Goal: Transaction & Acquisition: Purchase product/service

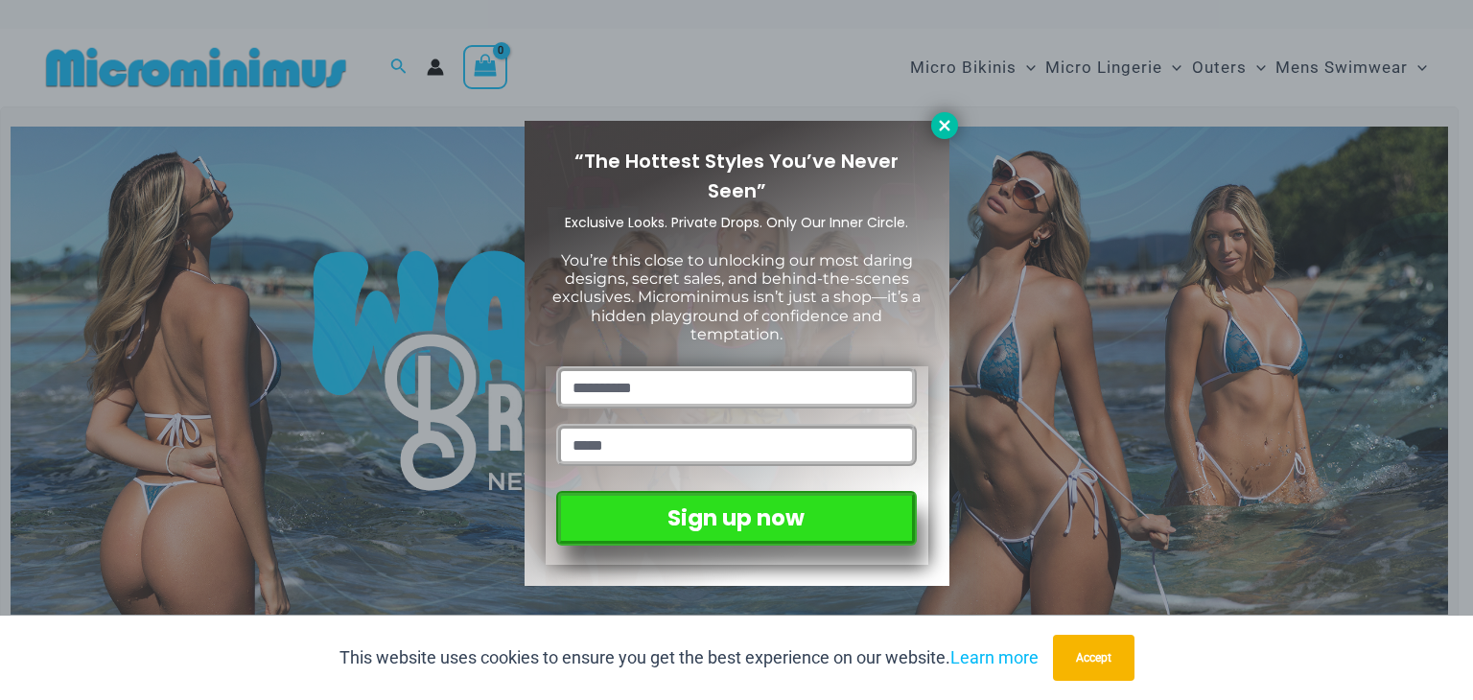
click at [940, 122] on icon at bounding box center [944, 125] width 11 height 11
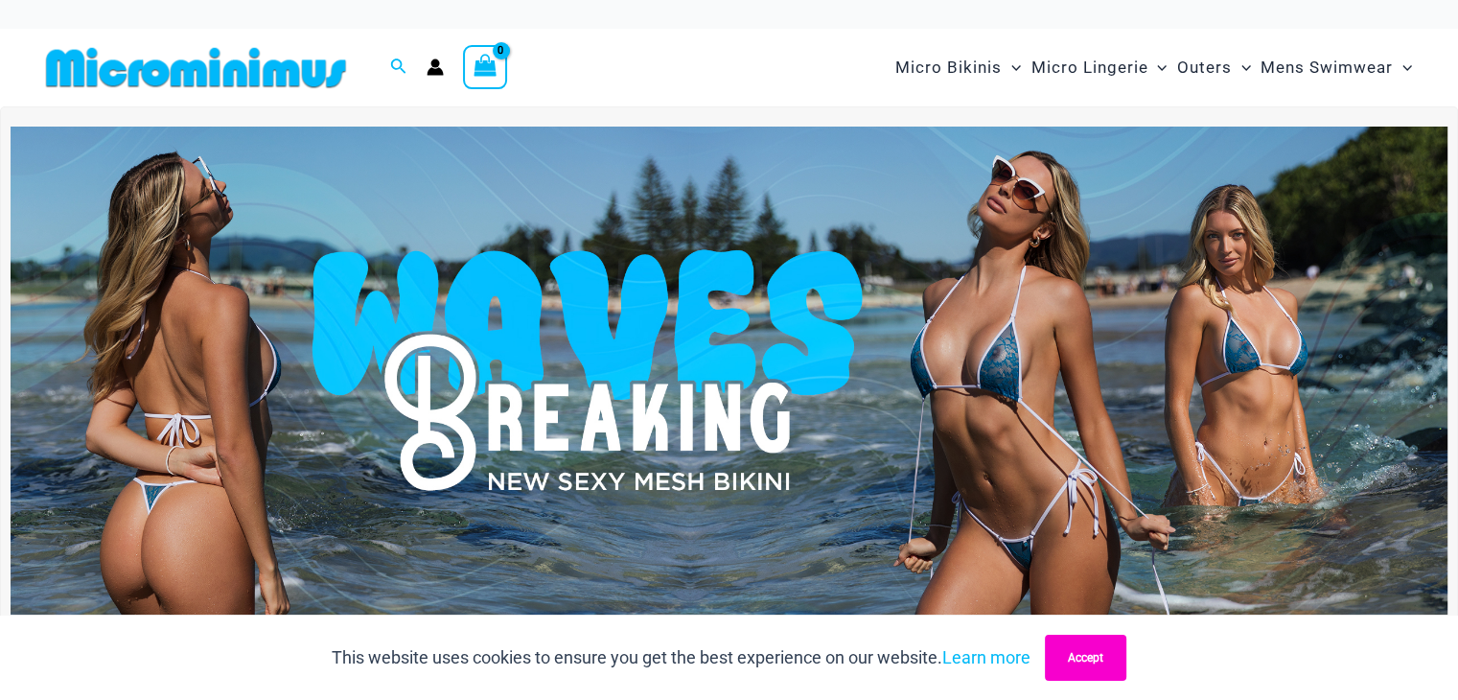
click at [1079, 648] on button "Accept" at bounding box center [1085, 658] width 81 height 46
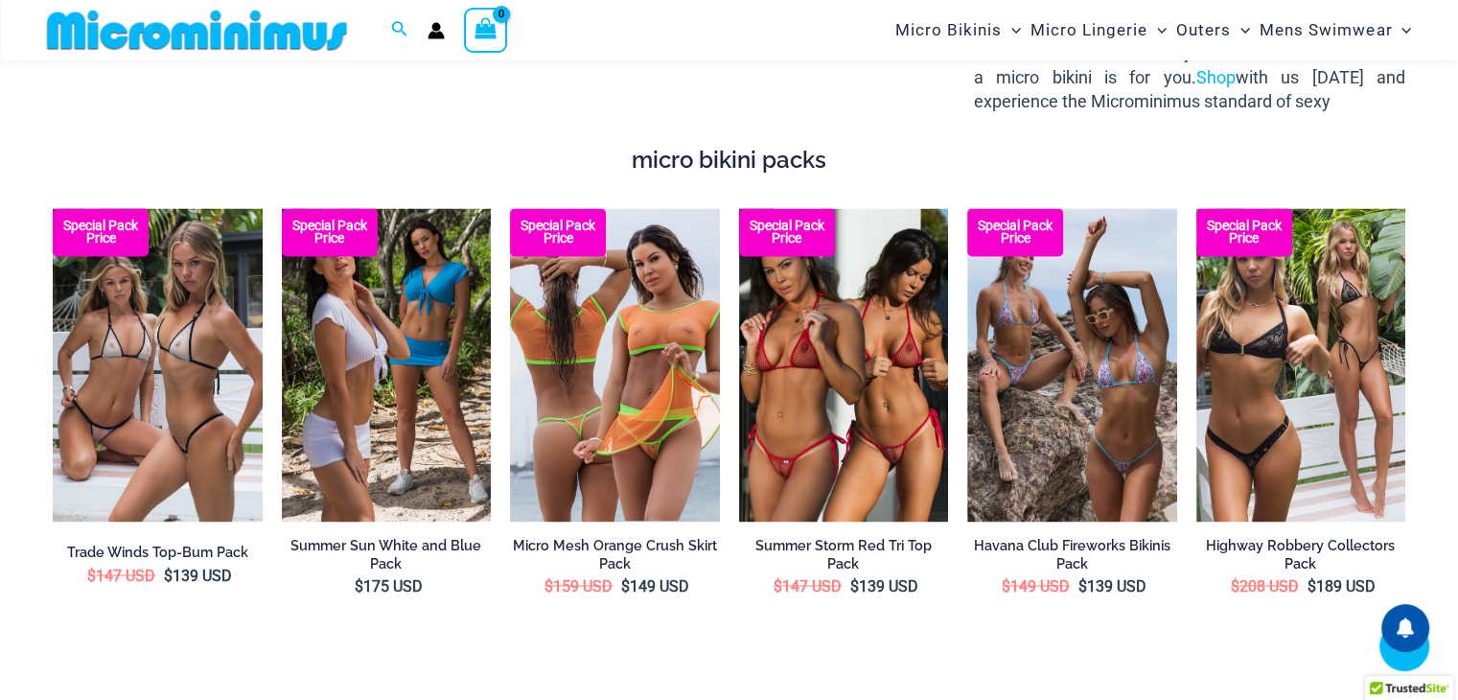
scroll to position [3094, 0]
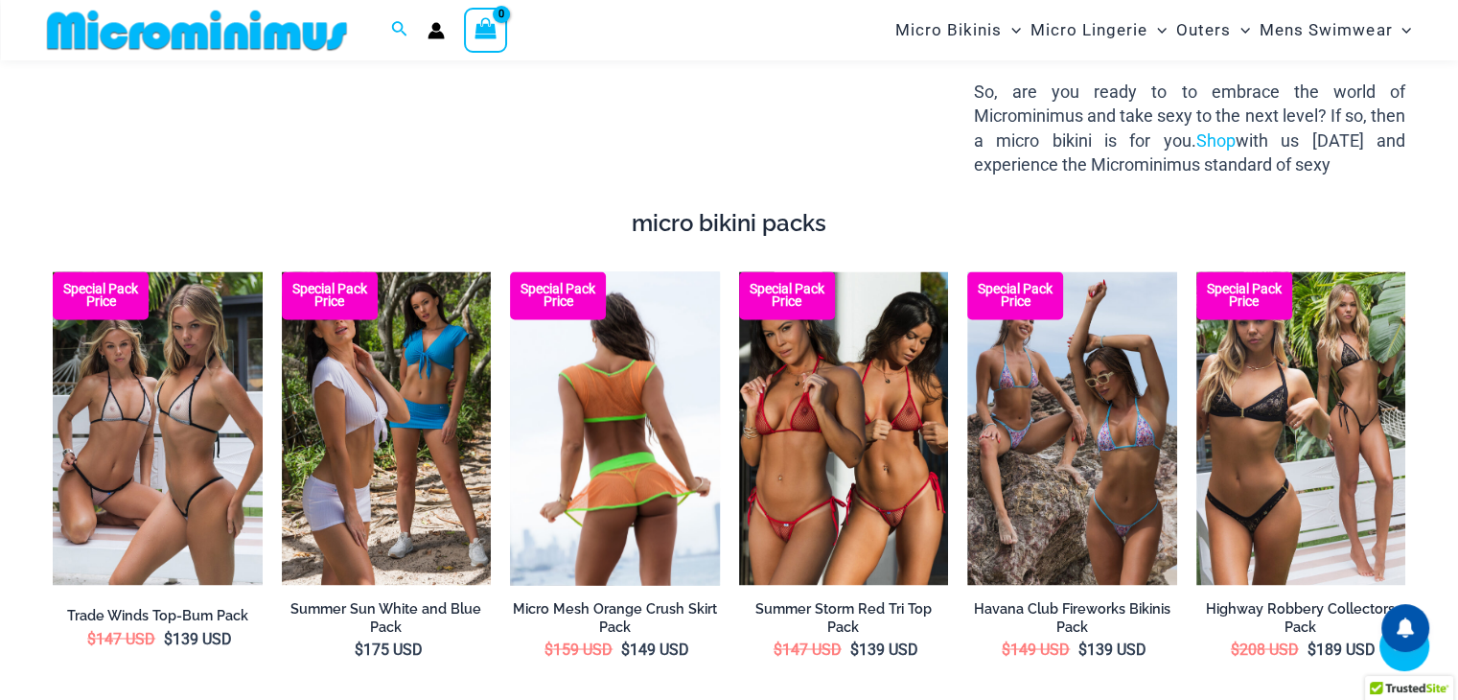
click at [638, 427] on img at bounding box center [615, 428] width 210 height 314
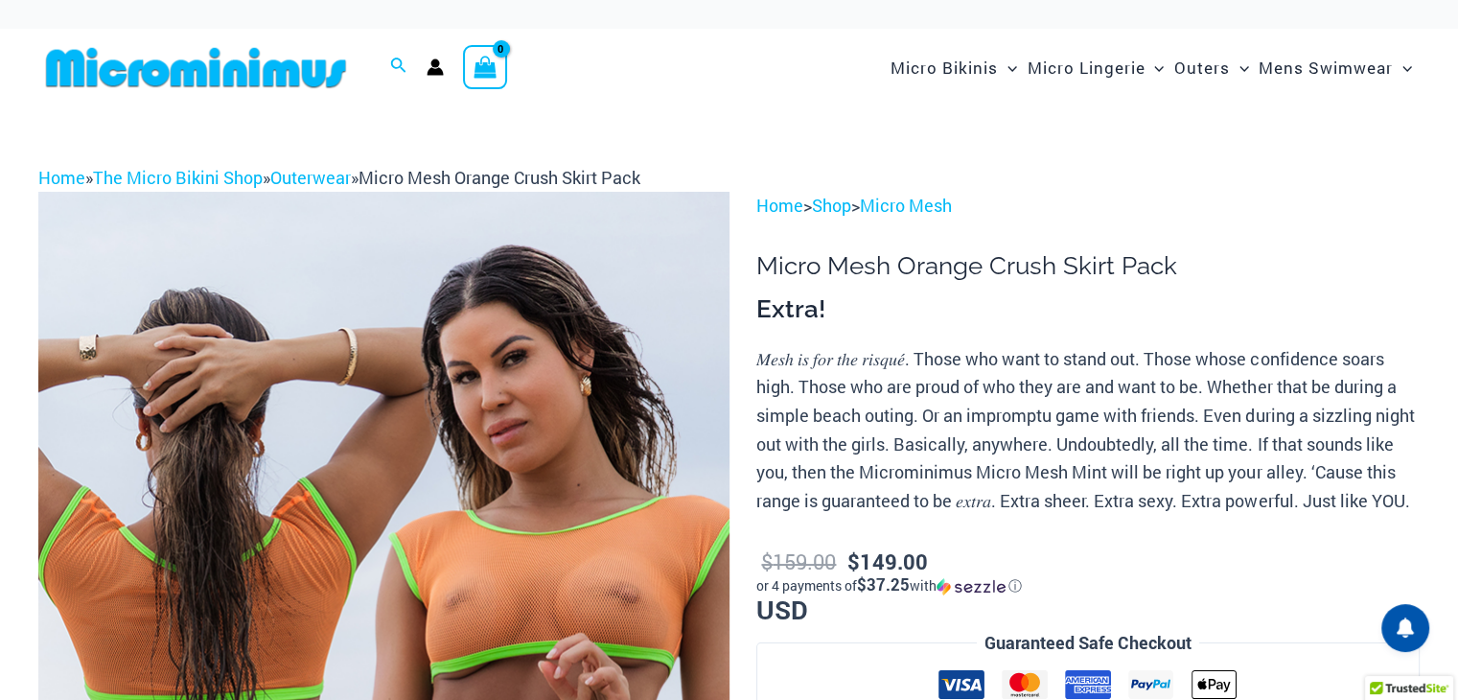
click at [1247, 583] on p "$ 159.00 $ 149.00 or 4 payments of $37.25 with ⓘ USD" at bounding box center [1087, 584] width 663 height 78
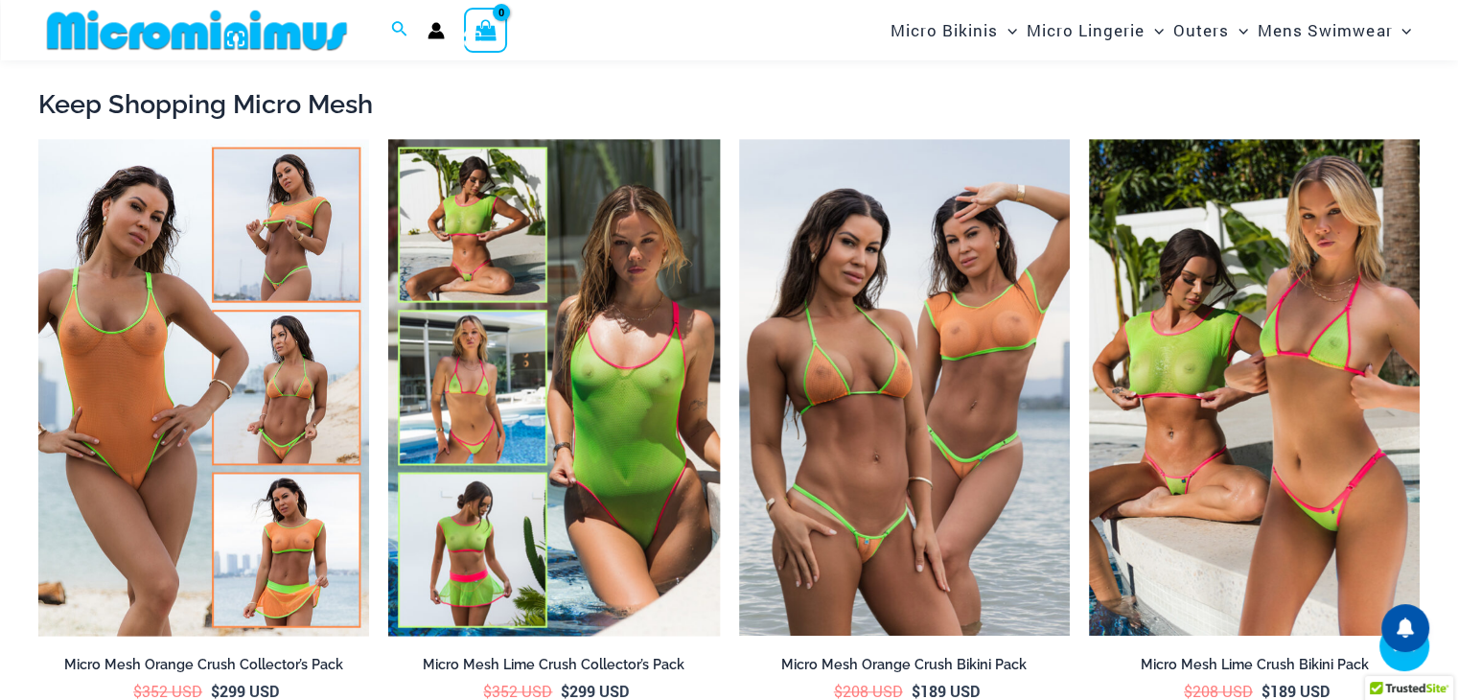
scroll to position [1882, 0]
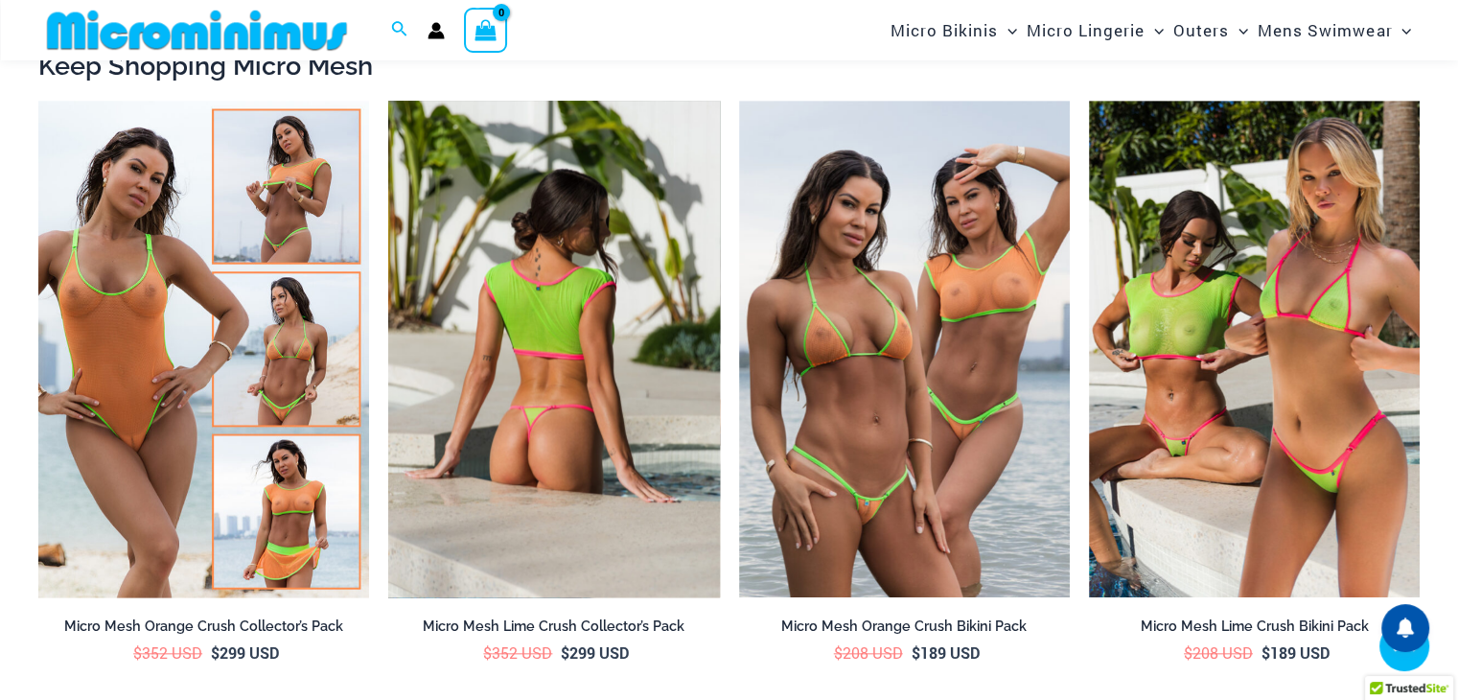
click at [554, 429] on img at bounding box center [553, 349] width 331 height 497
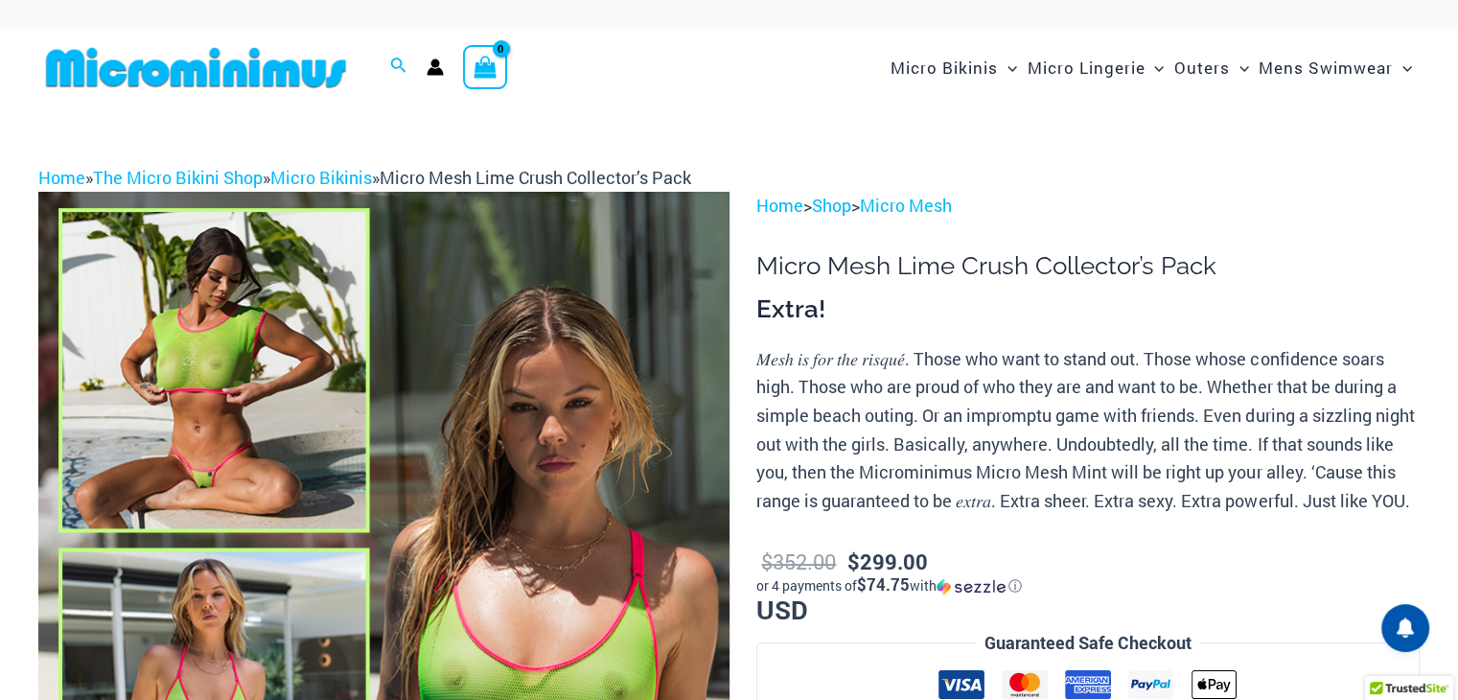
click at [230, 404] on img at bounding box center [383, 710] width 691 height 1036
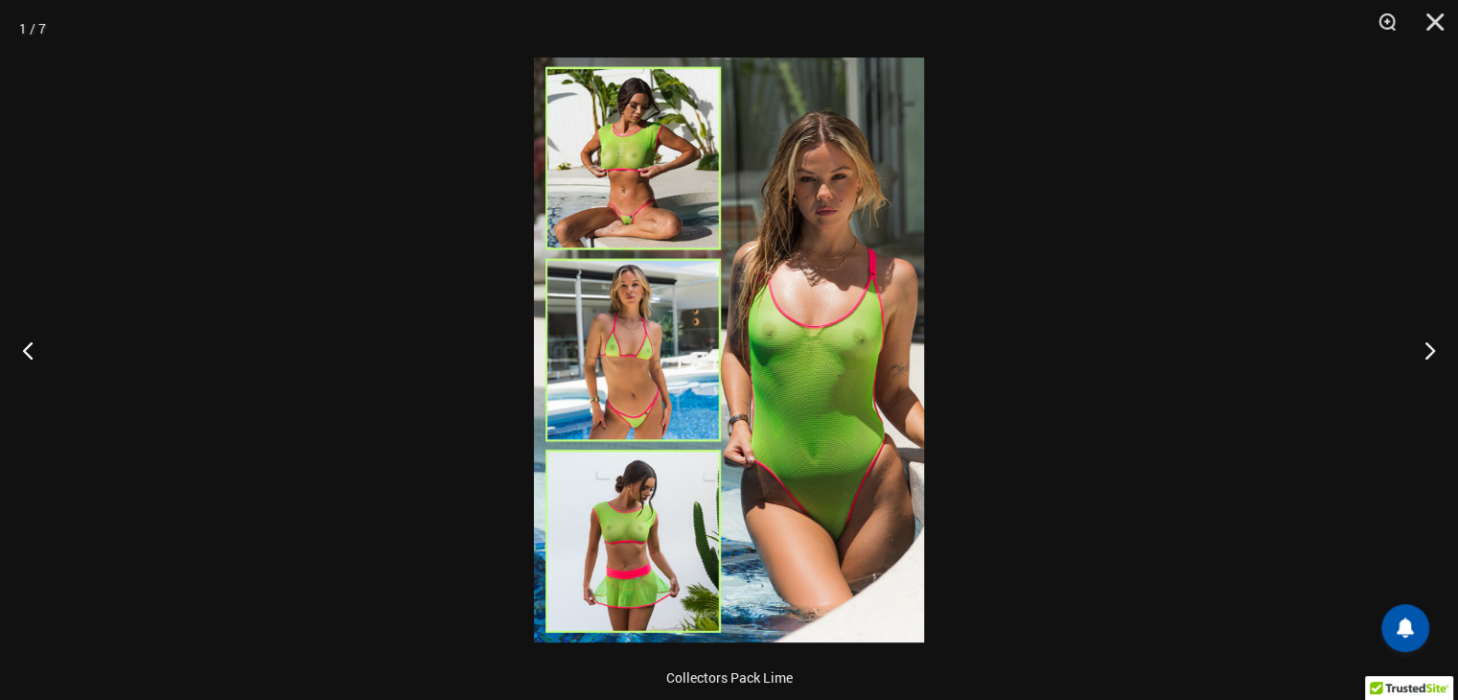
click at [751, 419] on img at bounding box center [729, 350] width 390 height 585
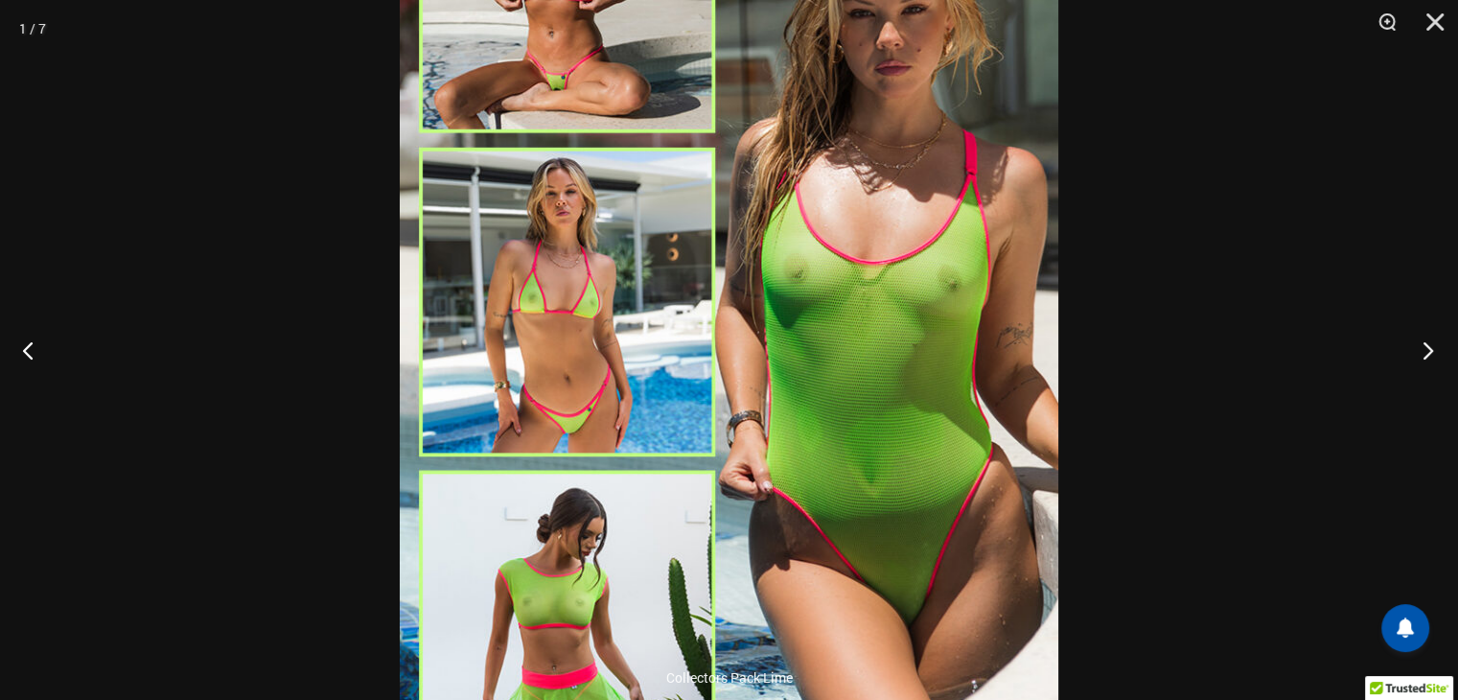
click at [1427, 342] on button "Next" at bounding box center [1422, 350] width 72 height 96
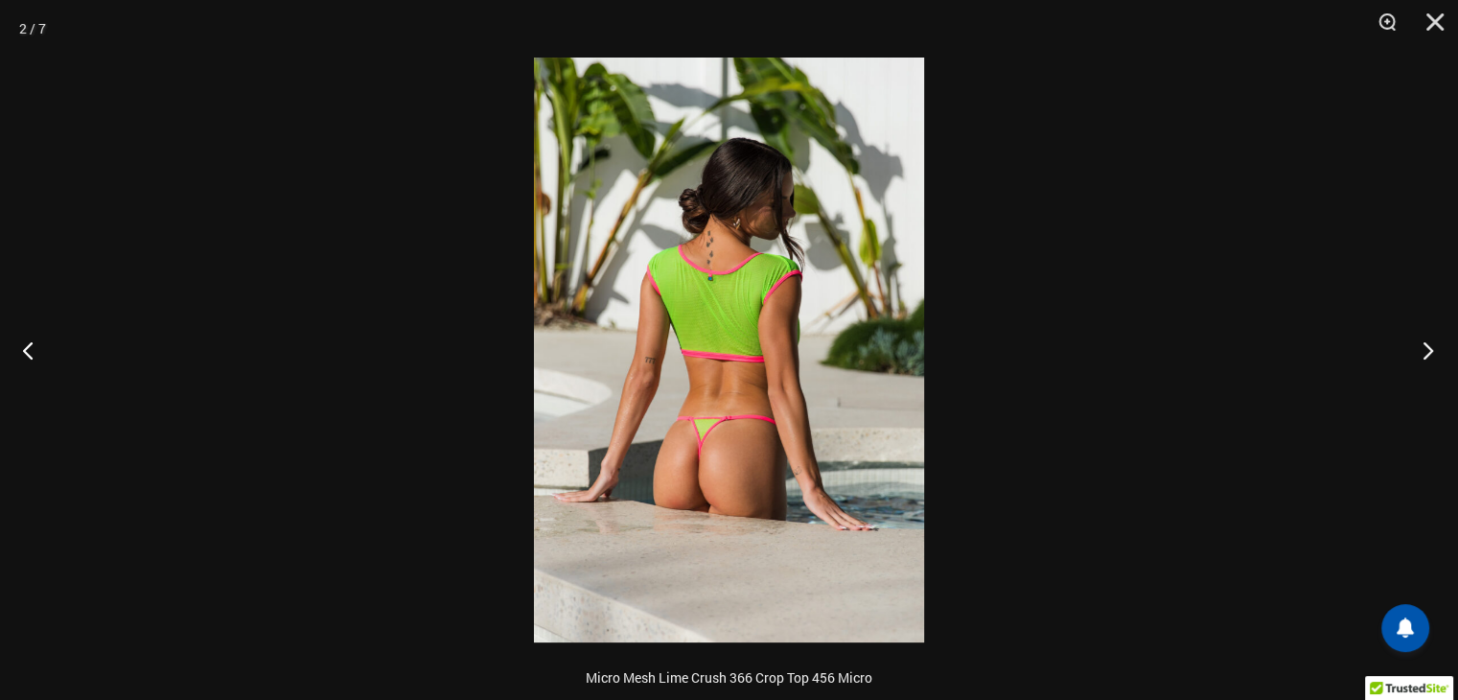
click at [1427, 342] on button "Next" at bounding box center [1422, 350] width 72 height 96
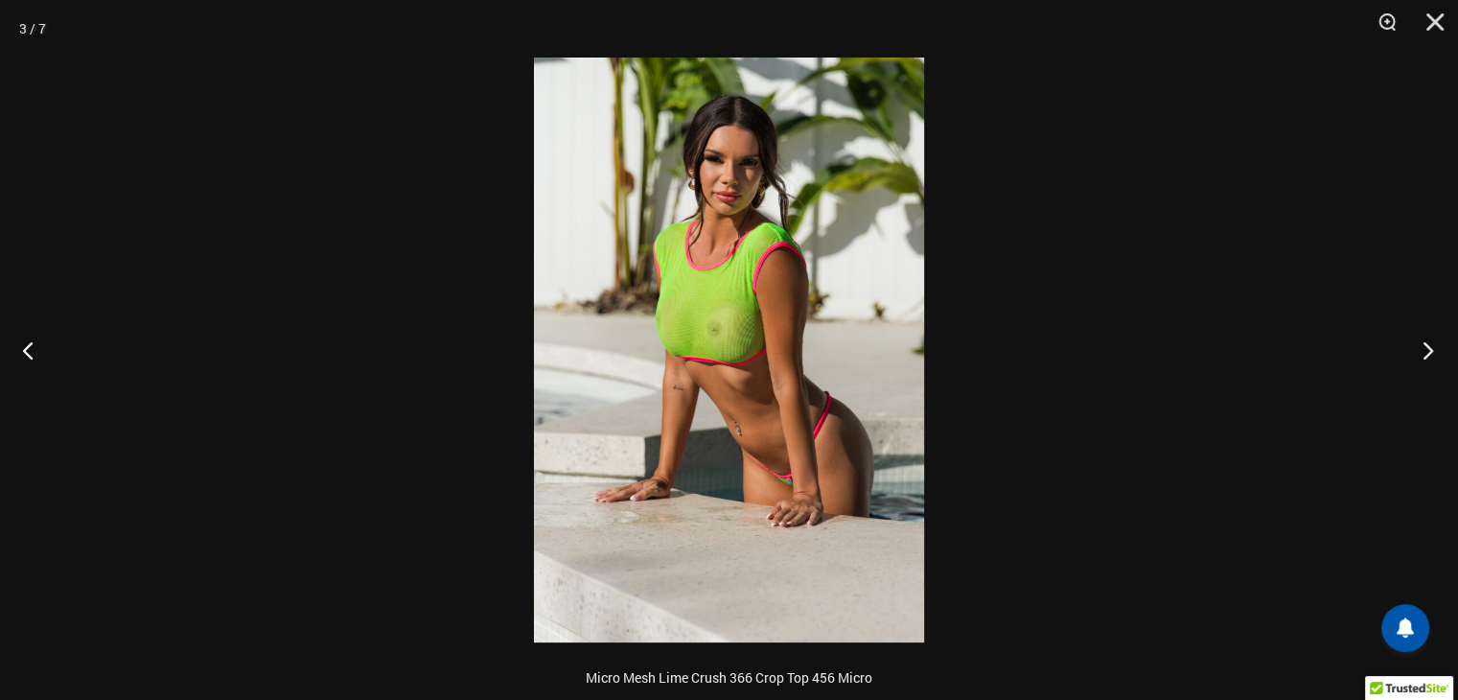
click at [1427, 342] on button "Next" at bounding box center [1422, 350] width 72 height 96
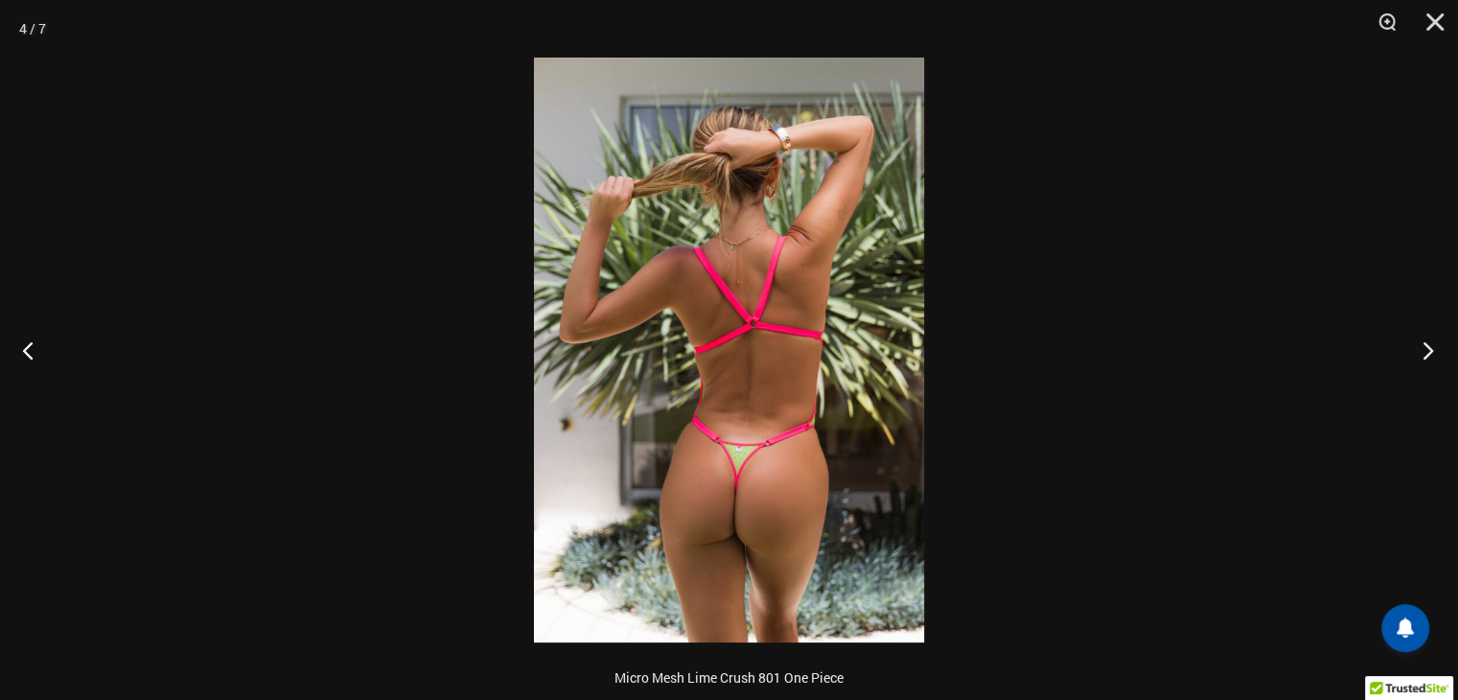
click at [1427, 342] on button "Next" at bounding box center [1422, 350] width 72 height 96
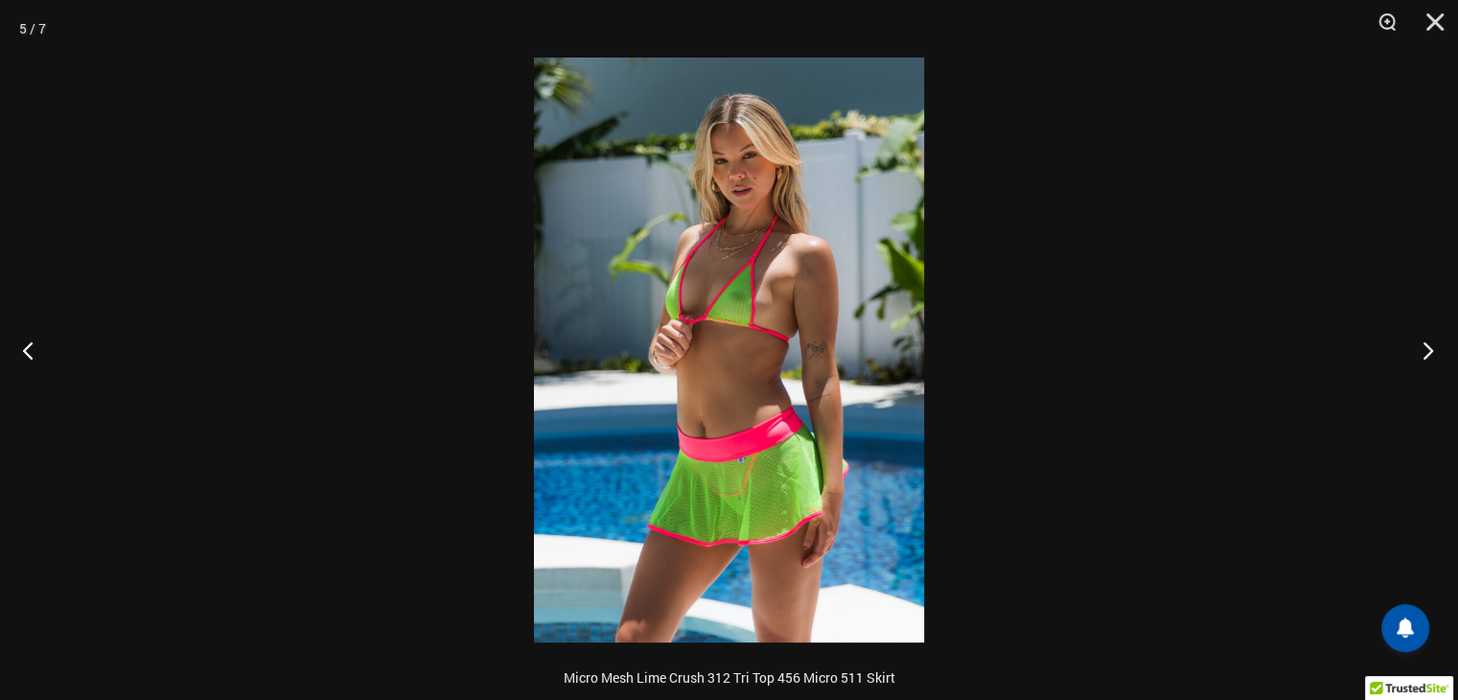
click at [1427, 342] on button "Next" at bounding box center [1422, 350] width 72 height 96
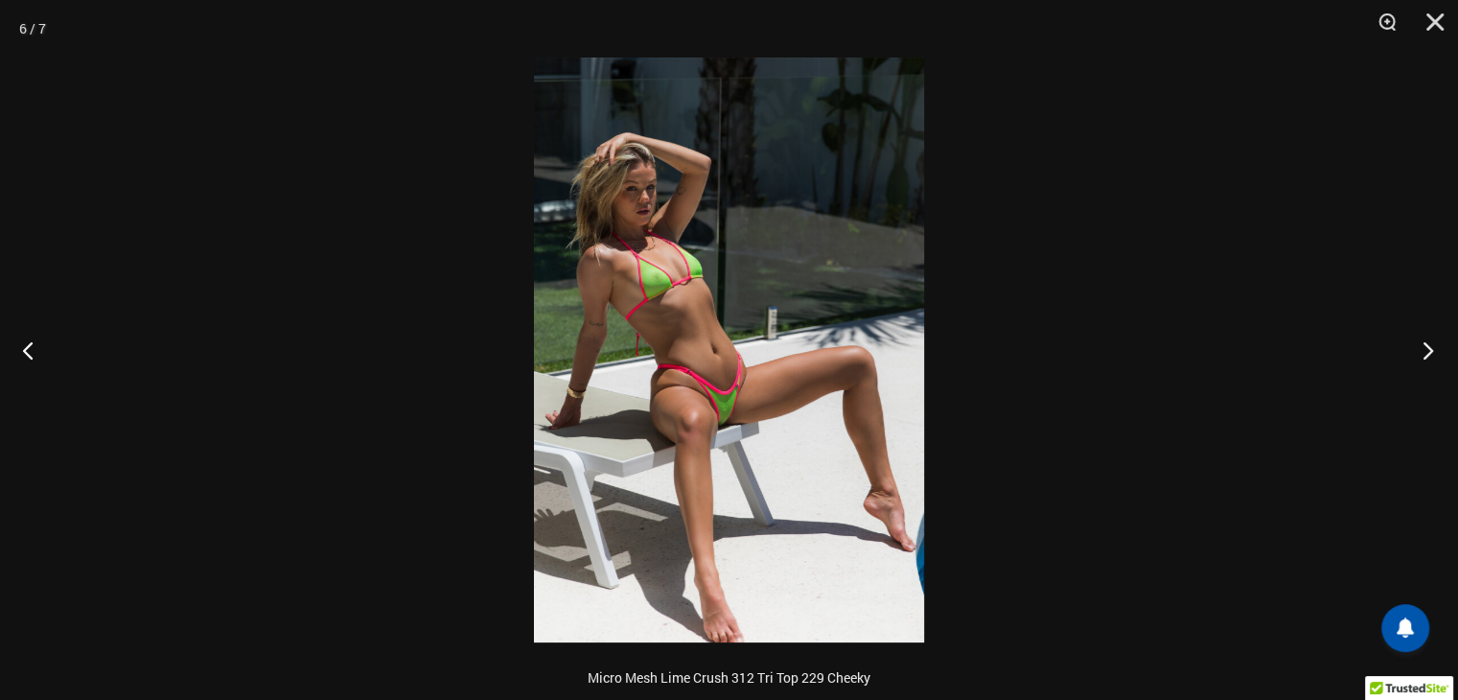
click at [1427, 342] on button "Next" at bounding box center [1422, 350] width 72 height 96
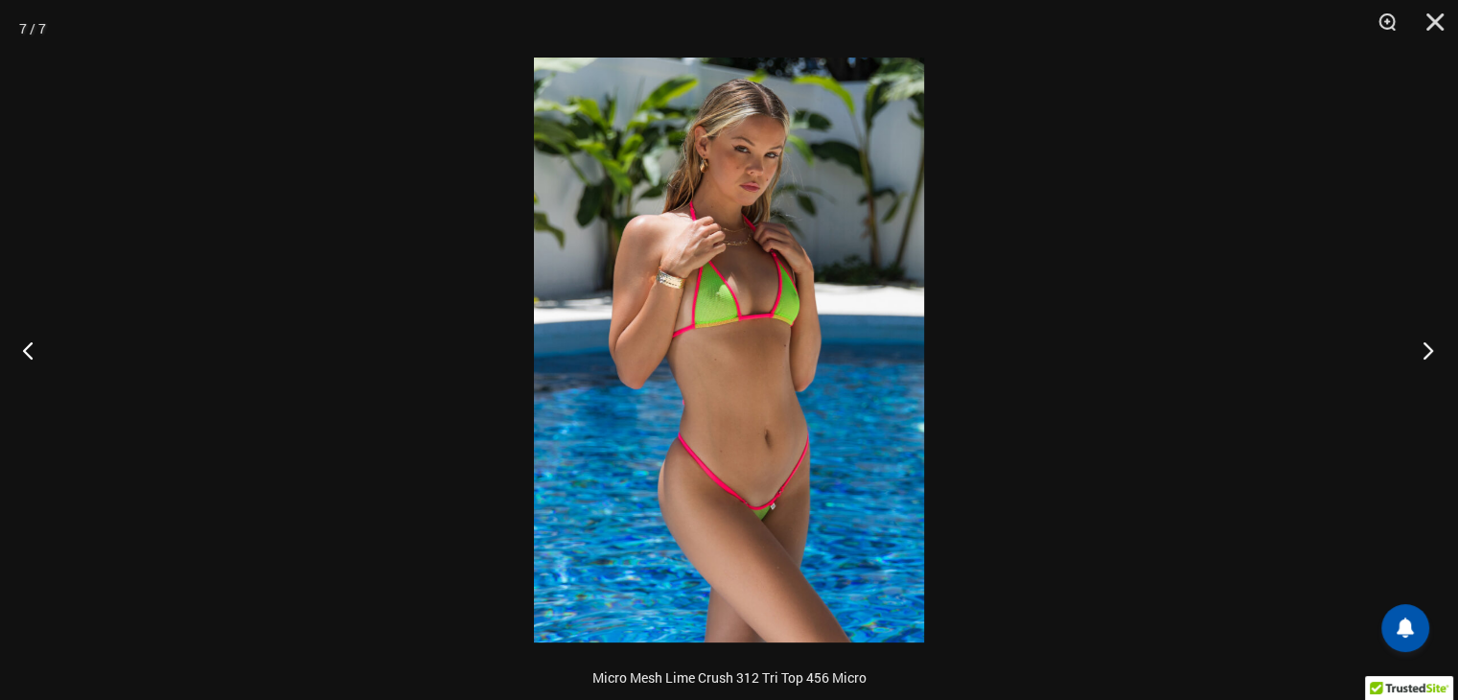
click at [1427, 342] on button "Next" at bounding box center [1422, 350] width 72 height 96
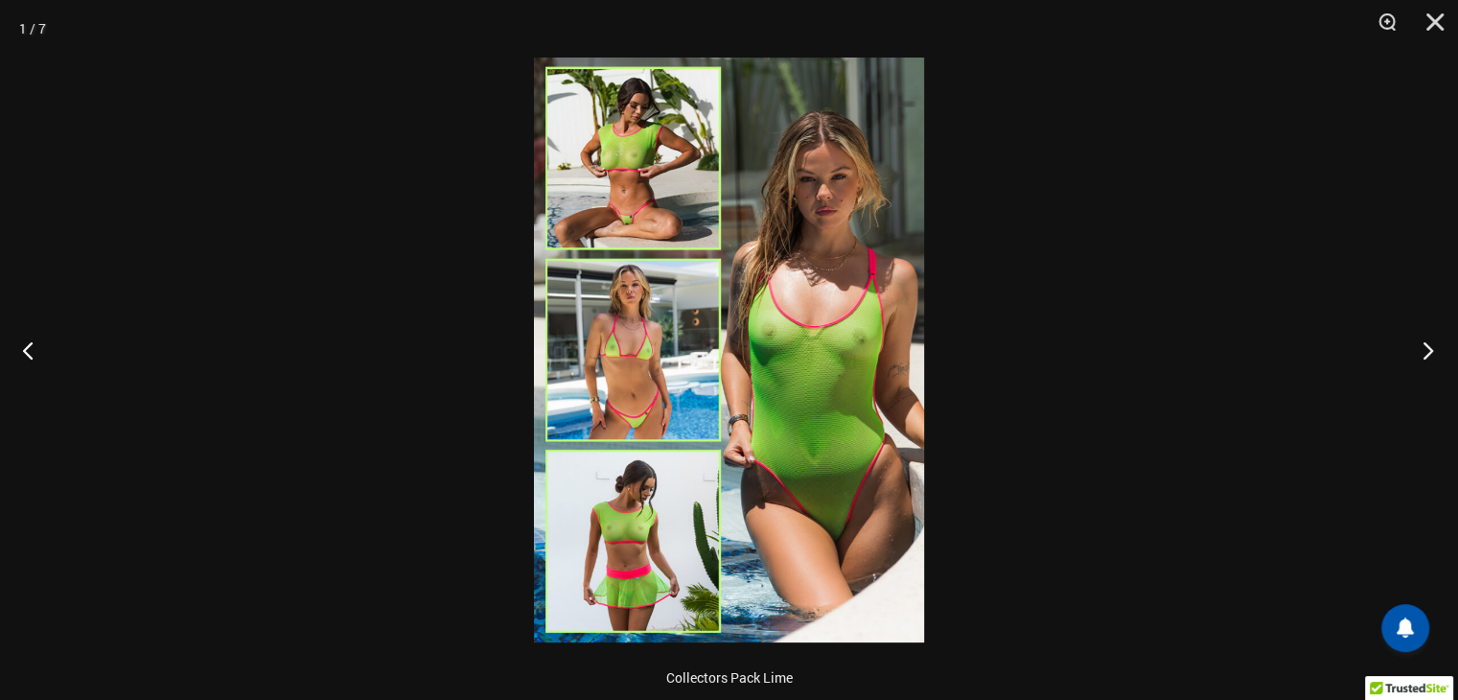
click at [1427, 342] on button "Next" at bounding box center [1422, 350] width 72 height 96
